Goal: Task Accomplishment & Management: Use online tool/utility

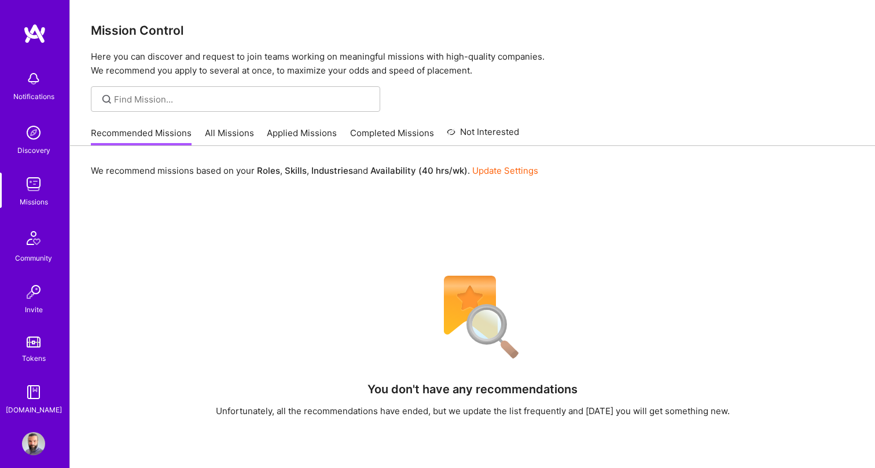
click at [225, 134] on link "All Missions" at bounding box center [229, 136] width 49 height 19
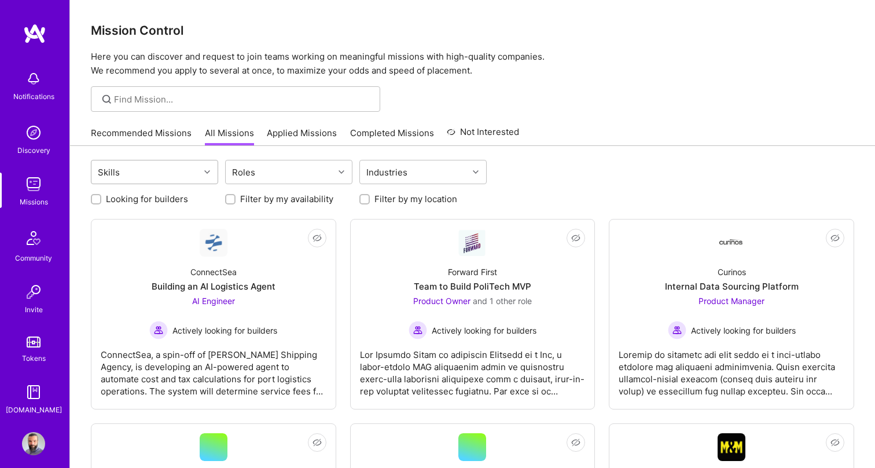
click at [160, 177] on div "Skills" at bounding box center [145, 171] width 108 height 23
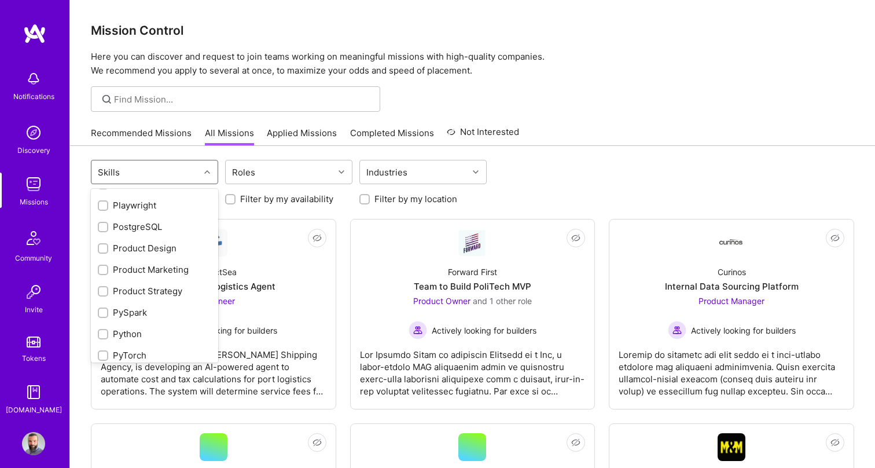
scroll to position [1059, 0]
click at [163, 247] on div "Product Design" at bounding box center [154, 247] width 113 height 12
checkbox input "true"
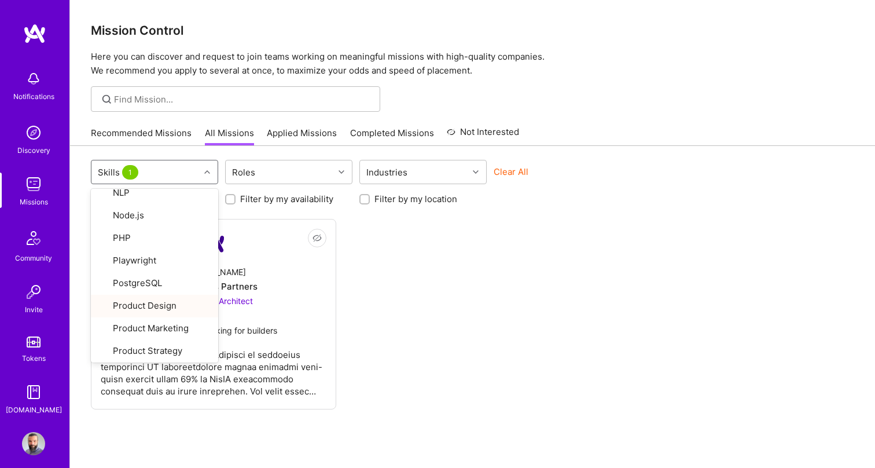
click at [391, 276] on div "Not Interested [DOMAIN_NAME] AI Solutions Partners 4x Solution Architect Active…" at bounding box center [473, 314] width 764 height 190
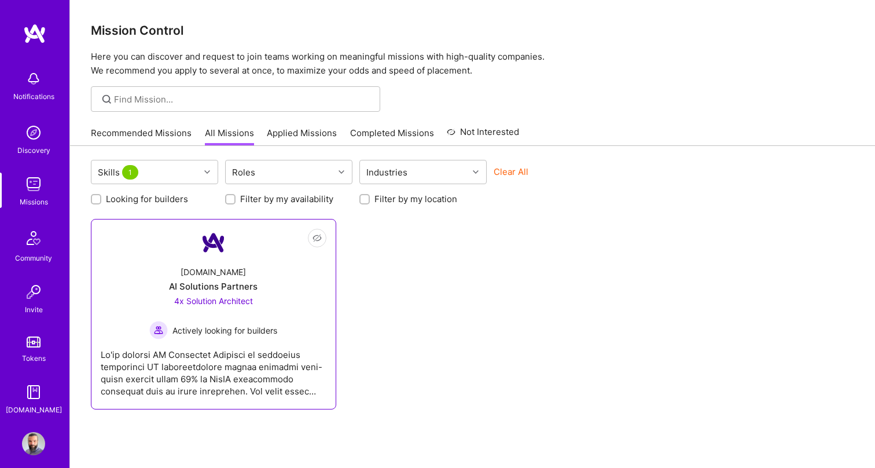
click at [207, 329] on span "Actively looking for builders" at bounding box center [225, 330] width 105 height 12
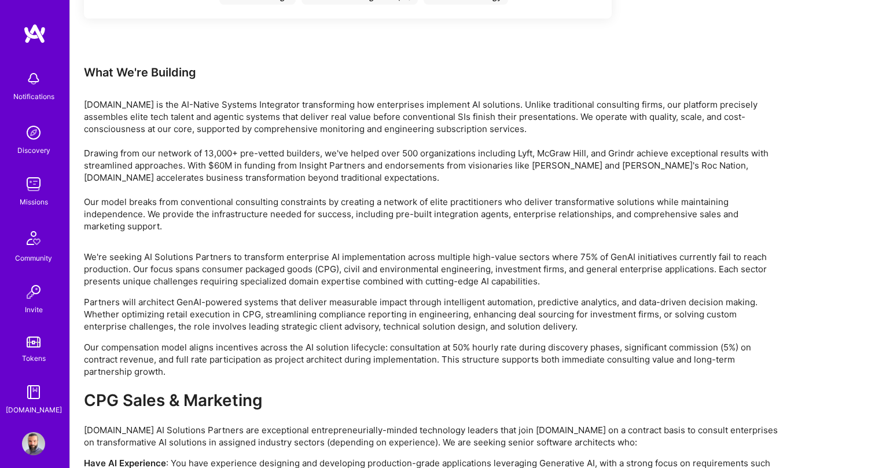
scroll to position [1857, 0]
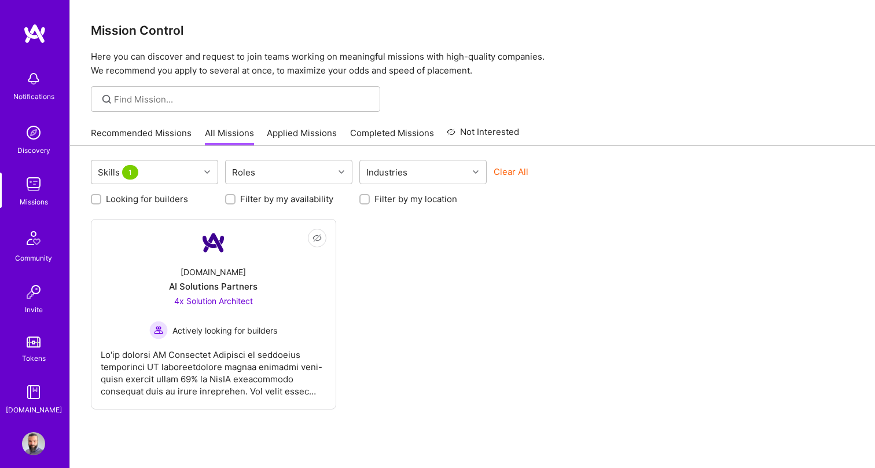
drag, startPoint x: 203, startPoint y: 172, endPoint x: 210, endPoint y: 174, distance: 7.9
click at [207, 173] on div at bounding box center [209, 171] width 18 height 15
click at [44, 38] on img at bounding box center [34, 33] width 23 height 21
